Goal: Download file/media

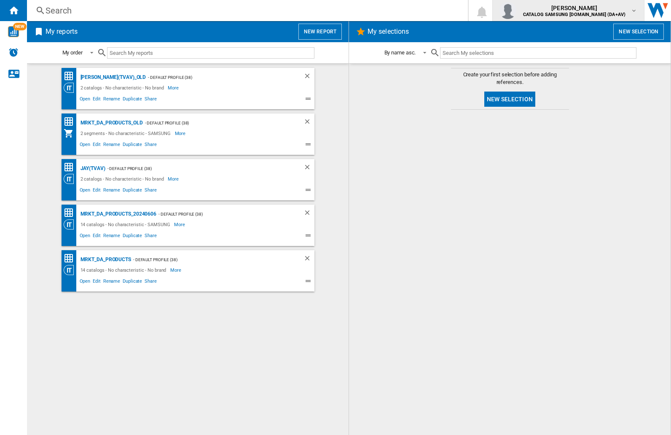
click at [517, 11] on img "button" at bounding box center [508, 10] width 17 height 17
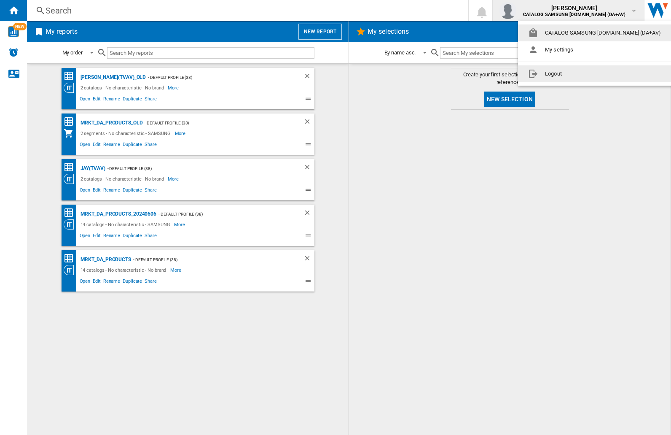
click at [583, 74] on button "Logout" at bounding box center [596, 73] width 156 height 17
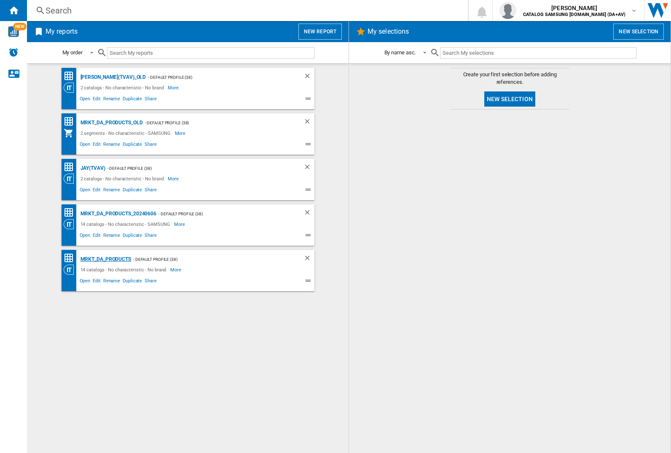
click at [105, 259] on div "MRKT_DA_PRODUCTS" at bounding box center [104, 259] width 53 height 11
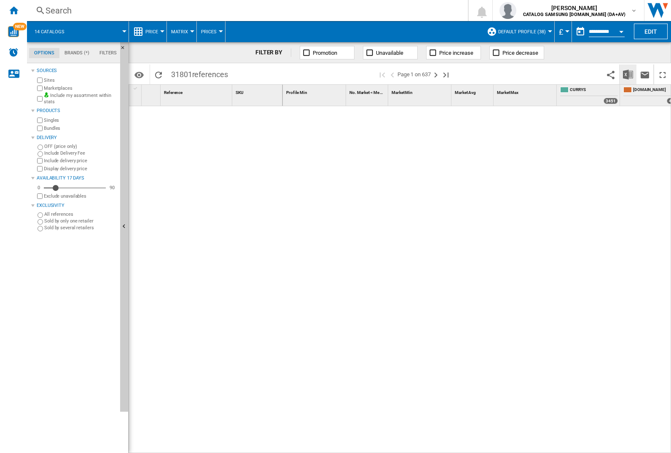
click at [628, 74] on img "Download in Excel" at bounding box center [628, 75] width 10 height 10
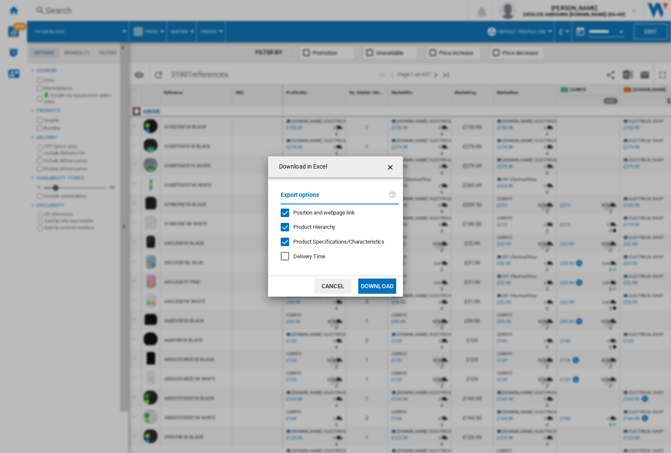
click at [319, 213] on span "Position and webpage link" at bounding box center [325, 213] width 62 height 6
click at [377, 286] on button "Download" at bounding box center [377, 286] width 38 height 15
